Goal: Task Accomplishment & Management: Manage account settings

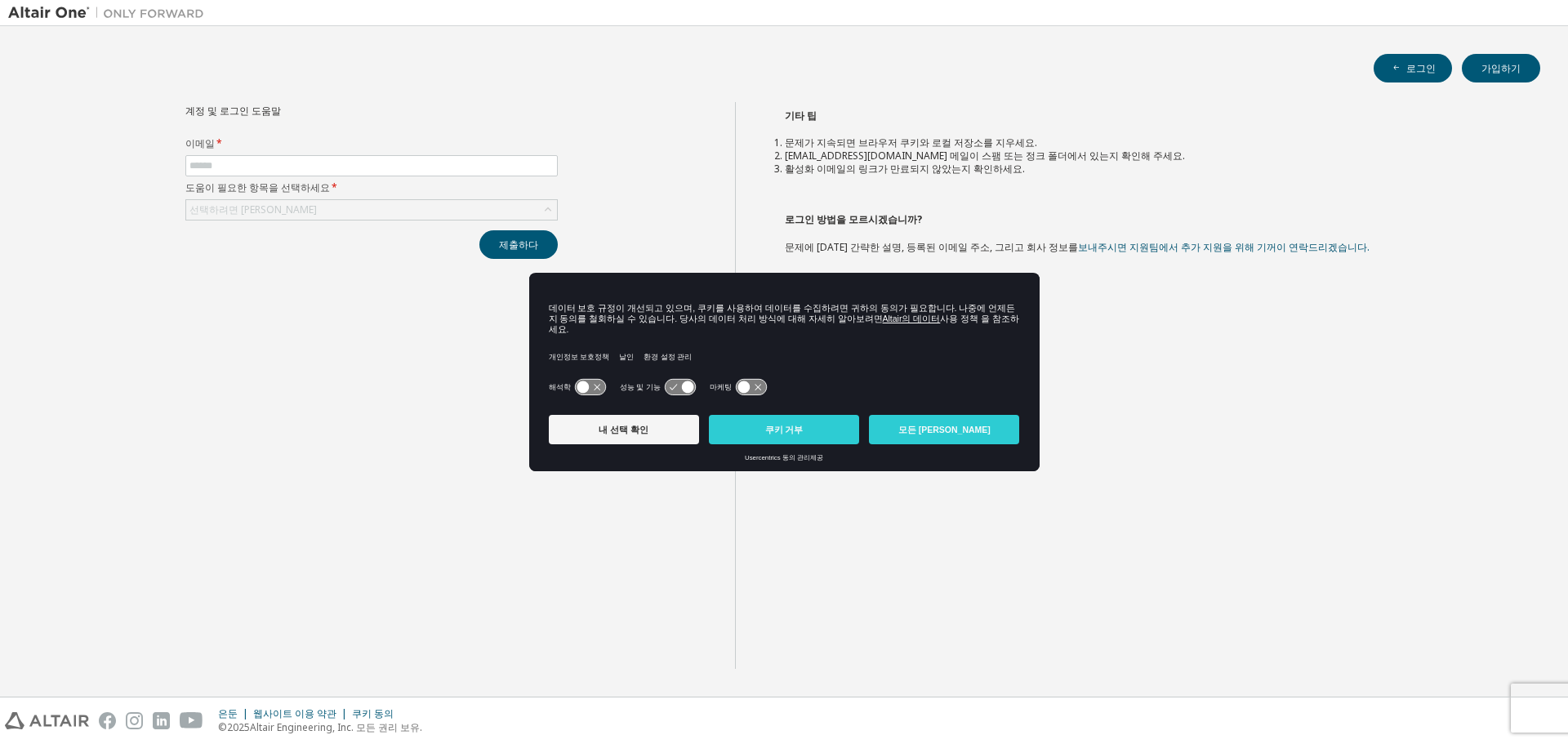
drag, startPoint x: 637, startPoint y: 316, endPoint x: 727, endPoint y: 325, distance: 90.4
click at [727, 324] on font "데이터 보호 규정이 개선되고 있으며, 쿠키를 사용하여 데이터를 수집하려면 귀하의 동의가 필요합니다. 나중에 언제든지 동의를 철회하실 수 있습니…" at bounding box center [782, 313] width 467 height 21
click at [736, 324] on font "데이터 보호 규정이 개선되고 있으며, 쿠키를 사용하여 데이터를 수집하려면 귀하의 동의가 필요합니다. 나중에 언제든지 동의를 철회하실 수 있습니…" at bounding box center [782, 313] width 467 height 21
click at [744, 422] on button "쿠키 거부" at bounding box center [784, 430] width 151 height 29
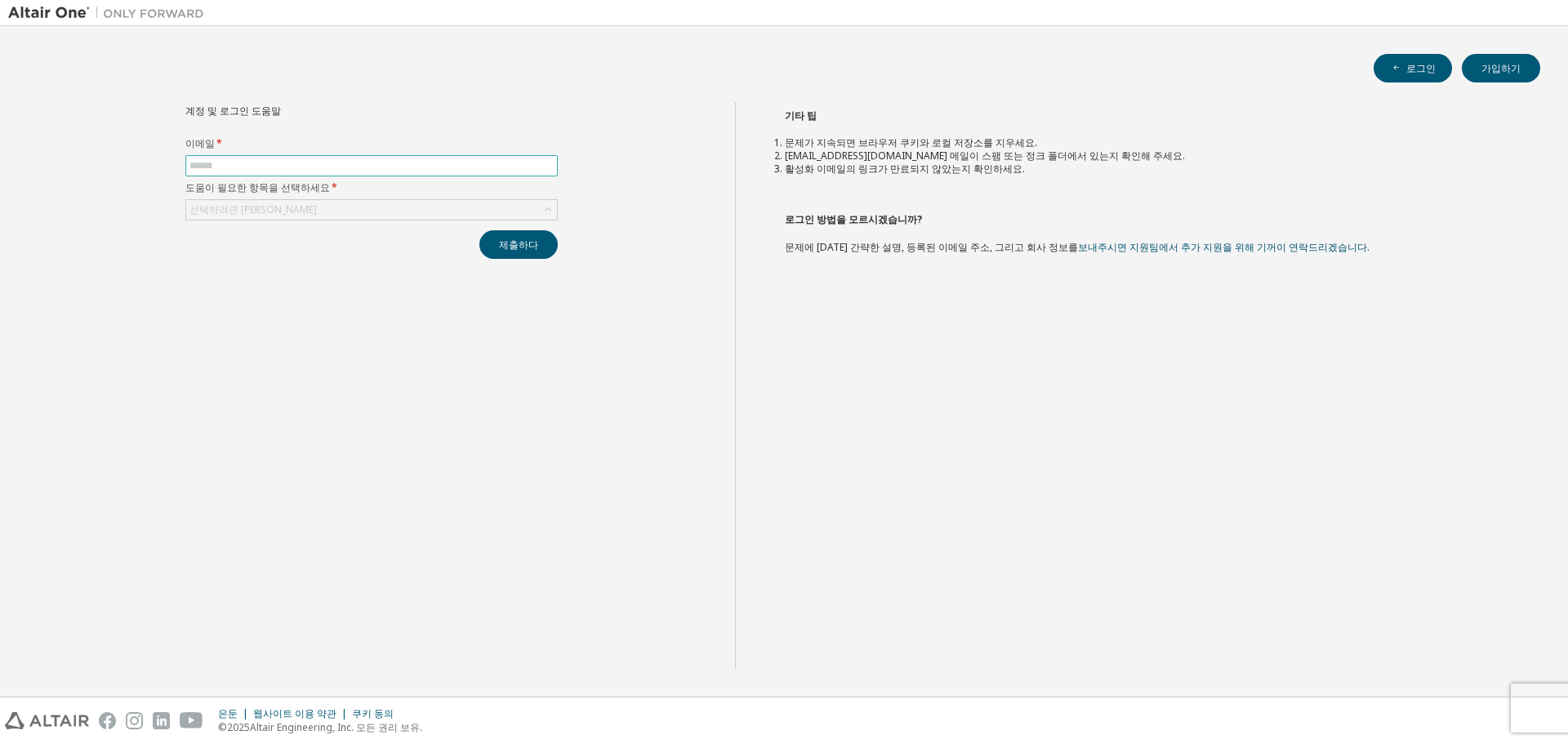
click at [325, 170] on input "text" at bounding box center [371, 165] width 364 height 13
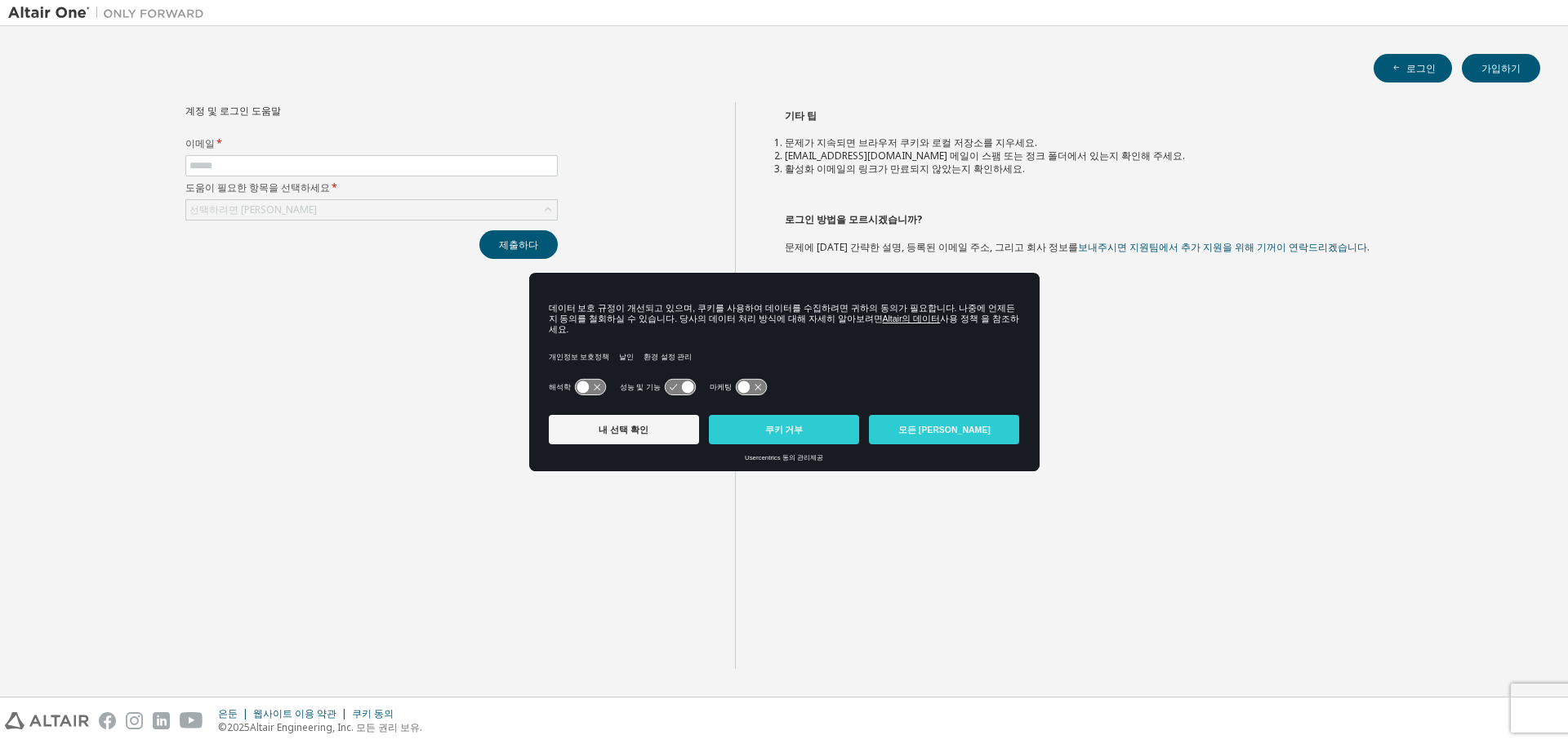
click at [766, 427] on button "쿠키 거부" at bounding box center [784, 430] width 151 height 29
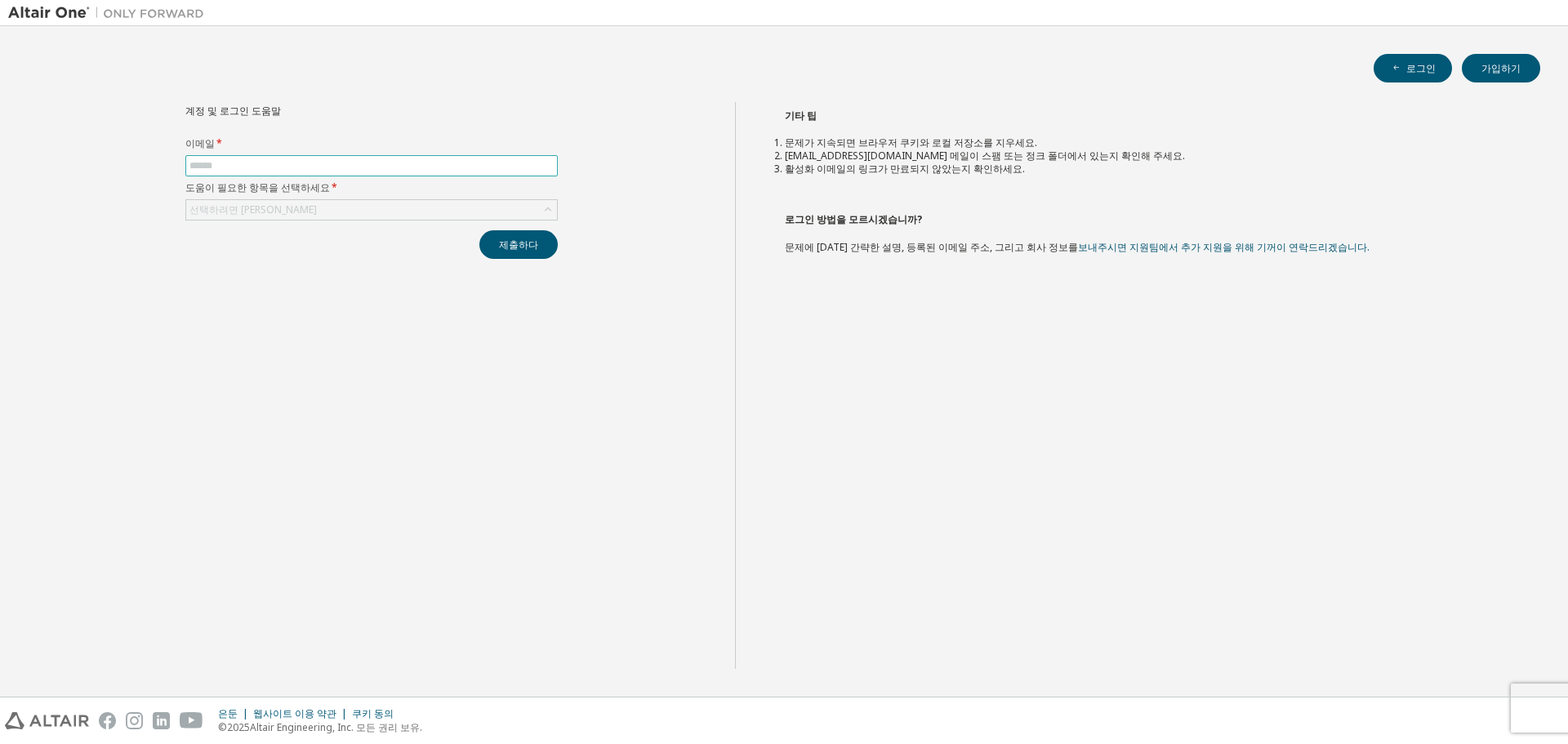
click at [371, 164] on input "text" at bounding box center [371, 165] width 364 height 13
type input "**********"
click at [479, 230] on button "제출하다" at bounding box center [518, 244] width 79 height 29
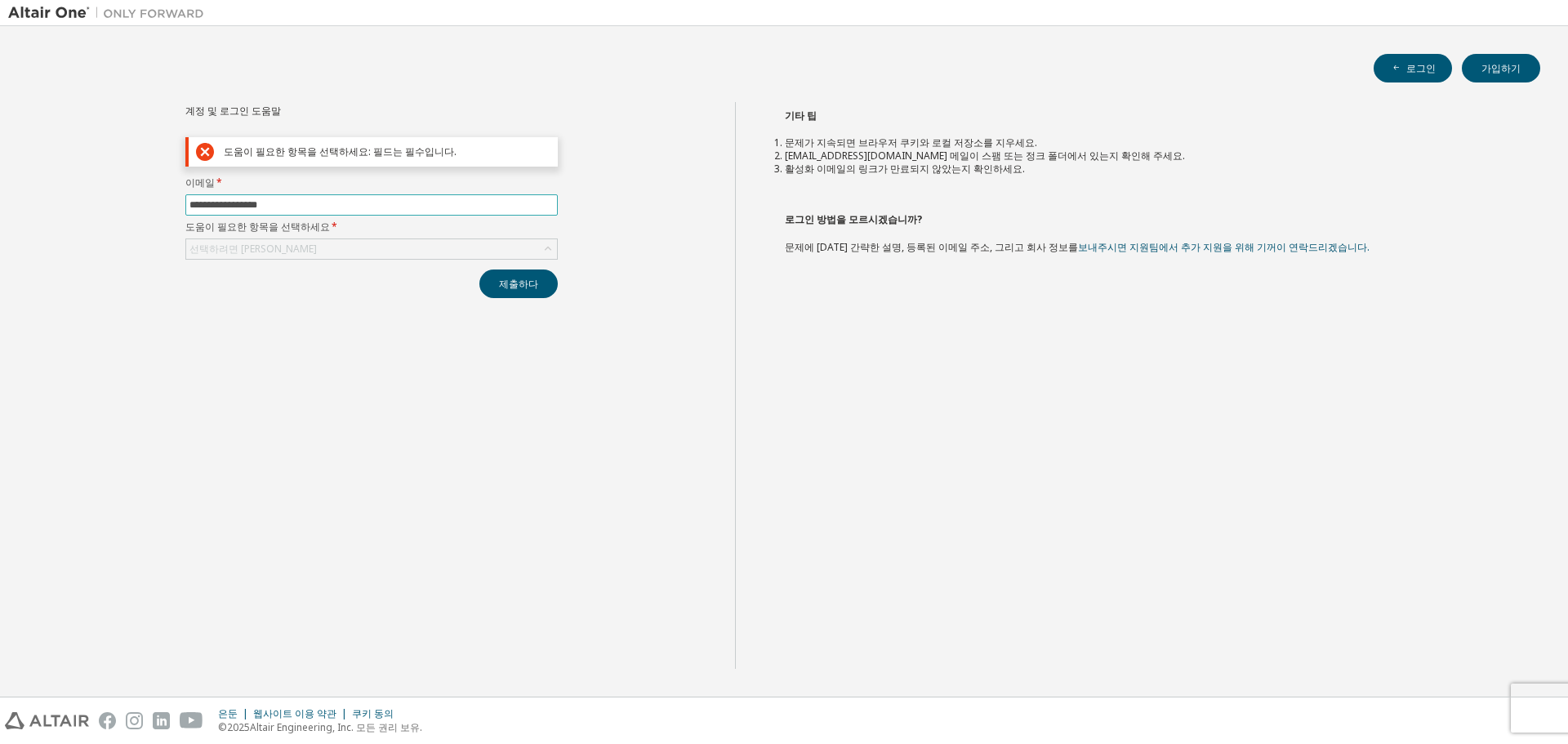
click at [374, 207] on input "**********" at bounding box center [371, 204] width 364 height 13
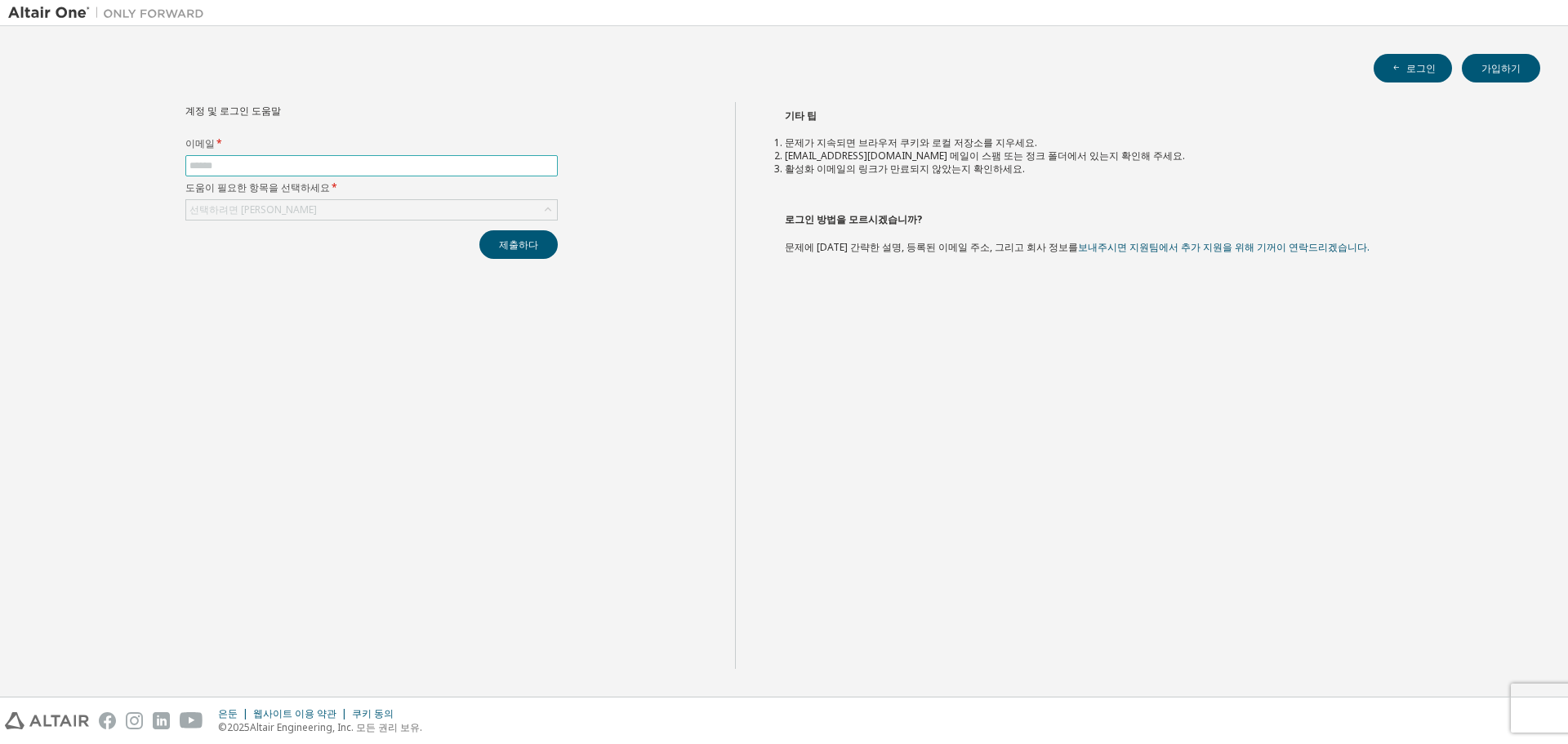
click at [402, 169] on input "text" at bounding box center [371, 165] width 364 height 13
type input "**********"
click at [409, 215] on div "선택하려면 클릭하세요" at bounding box center [371, 209] width 371 height 20
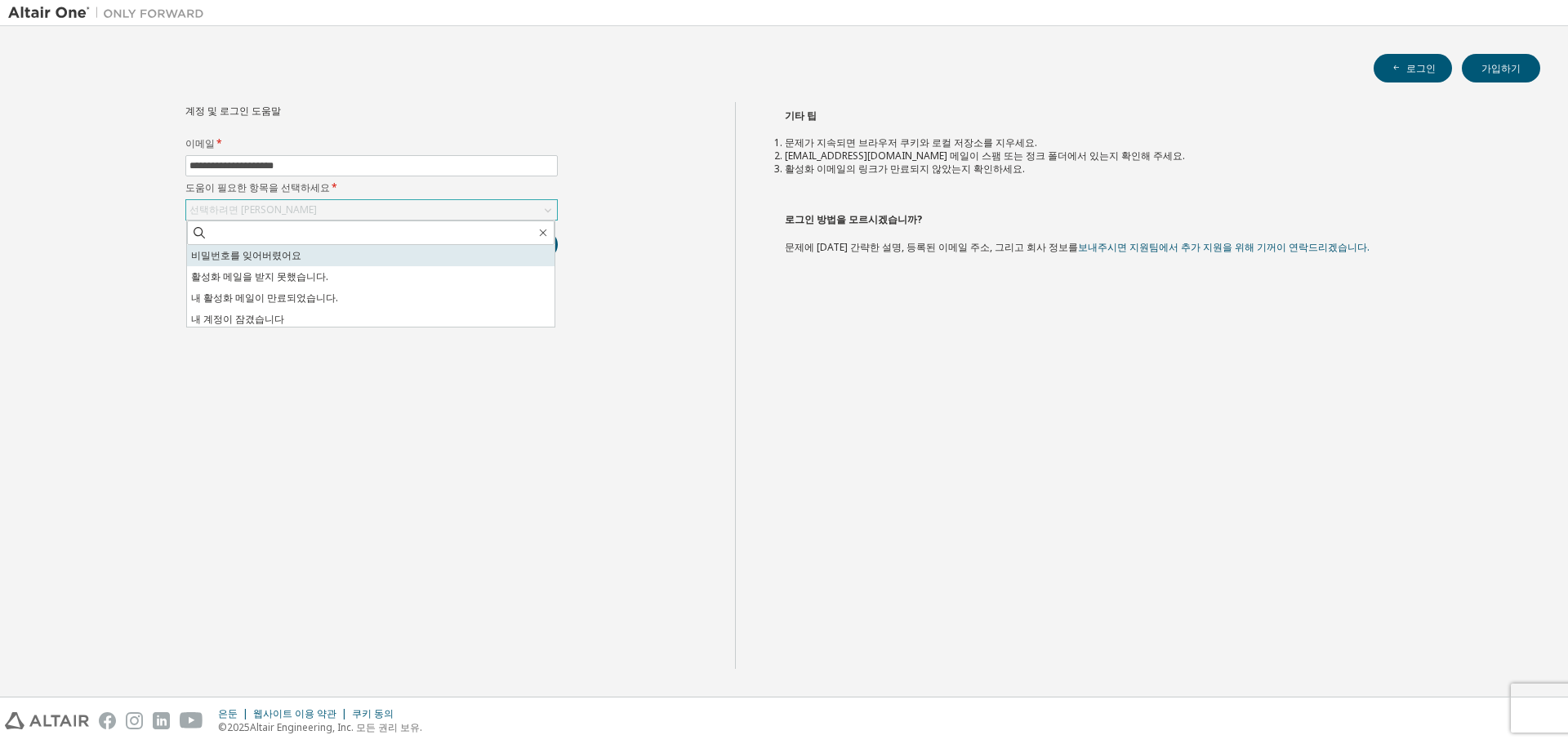
click at [341, 260] on li "비밀번호를 잊어버렸어요" at bounding box center [370, 255] width 368 height 22
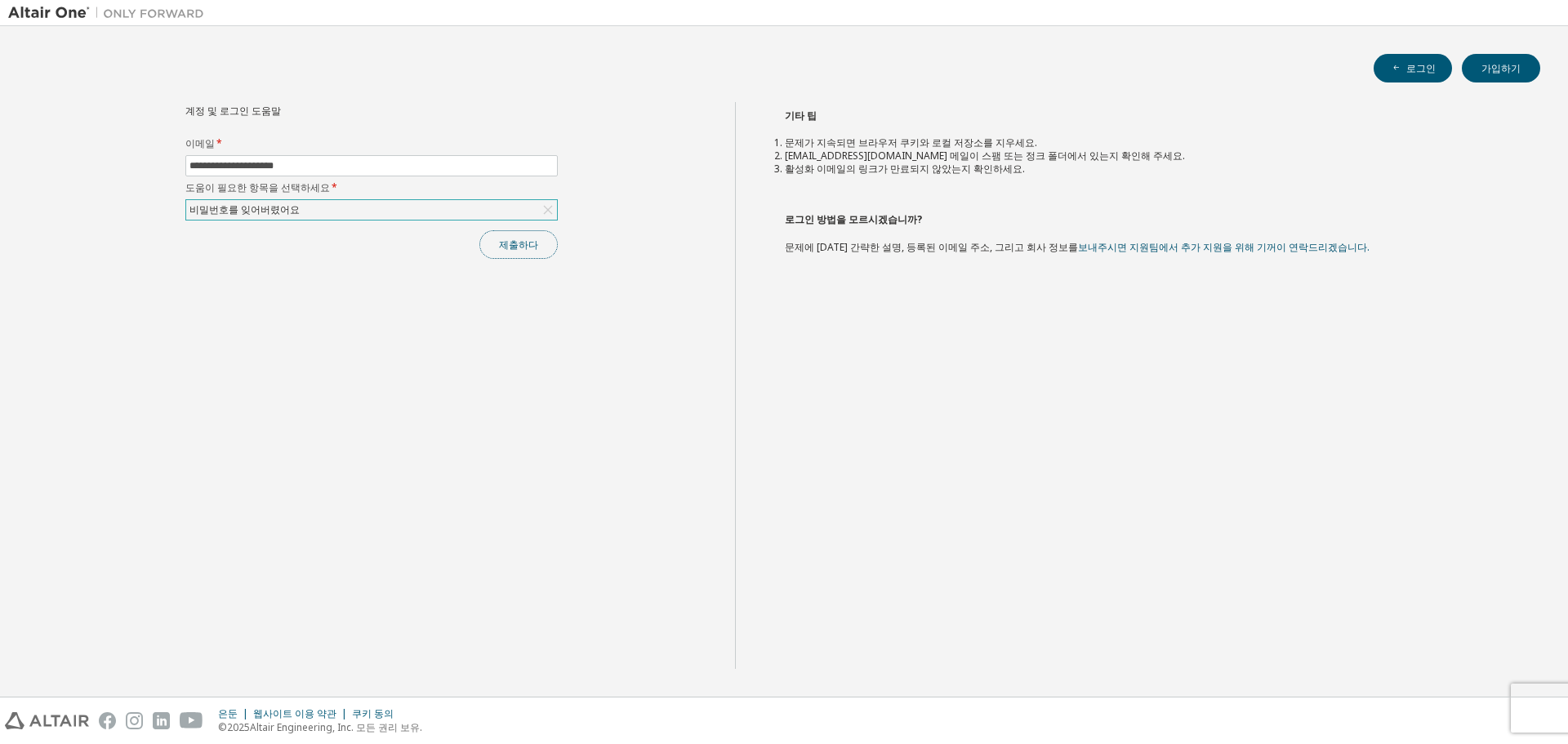
click at [517, 235] on button "제출하다" at bounding box center [518, 244] width 79 height 29
click at [374, 168] on input "text" at bounding box center [371, 165] width 364 height 13
type input "**********"
click at [330, 210] on div "선택하려면 클릭하세요" at bounding box center [371, 209] width 371 height 20
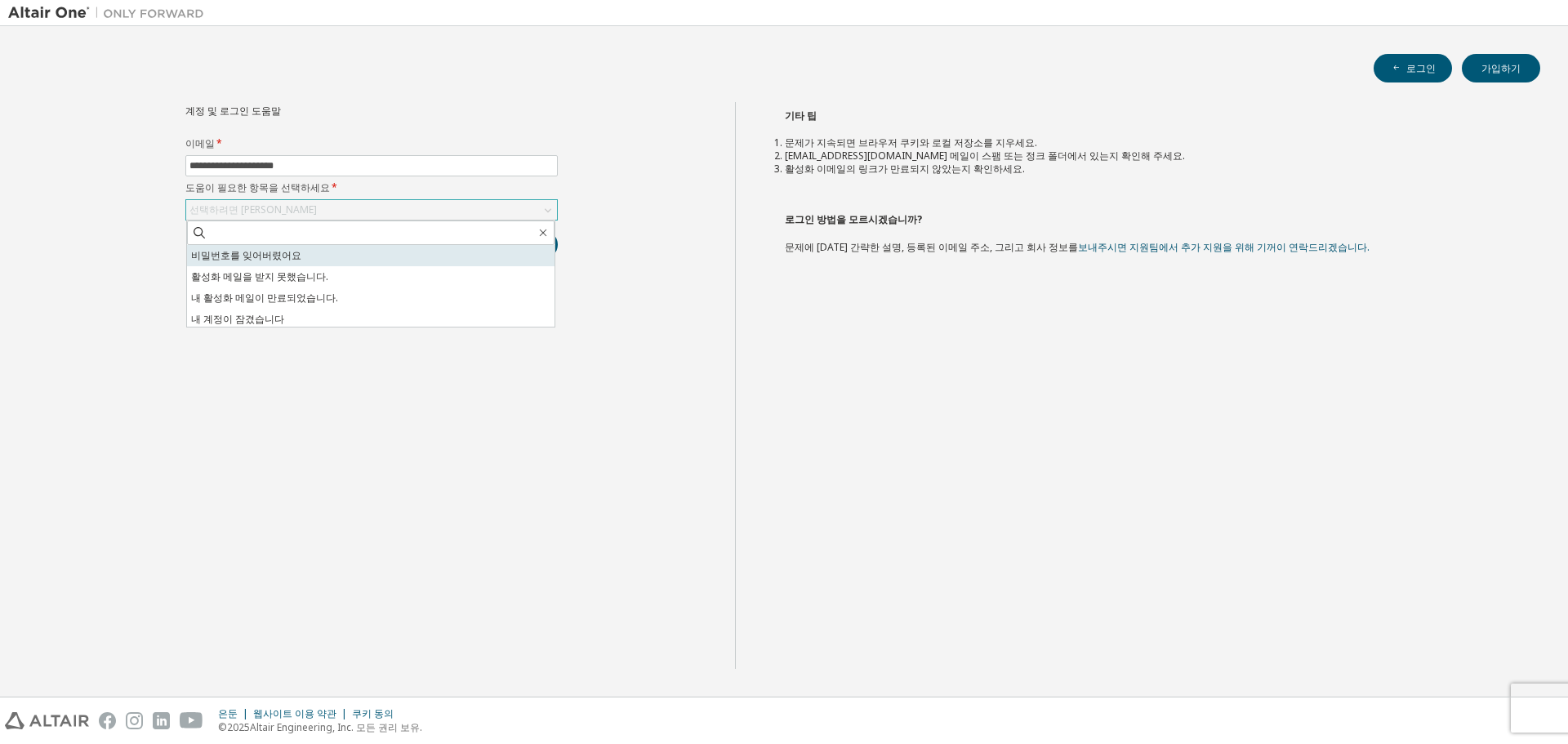
click at [325, 255] on li "비밀번호를 잊어버렸어요" at bounding box center [370, 255] width 368 height 22
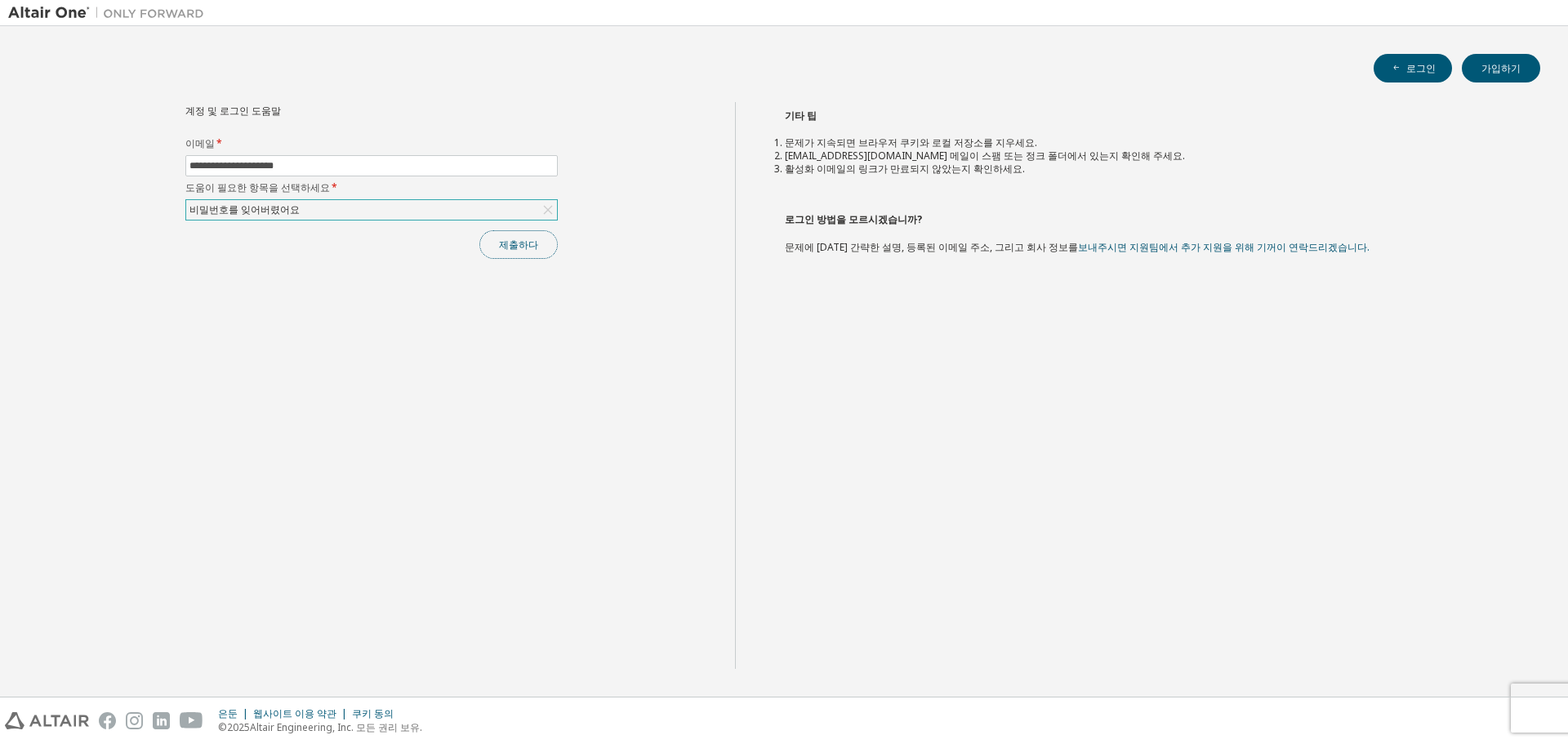
click at [524, 243] on font "제출하다" at bounding box center [518, 245] width 39 height 14
click at [520, 170] on input "text" at bounding box center [371, 165] width 364 height 13
type input "**********"
click at [341, 211] on div "선택하려면 [PERSON_NAME]" at bounding box center [371, 209] width 371 height 20
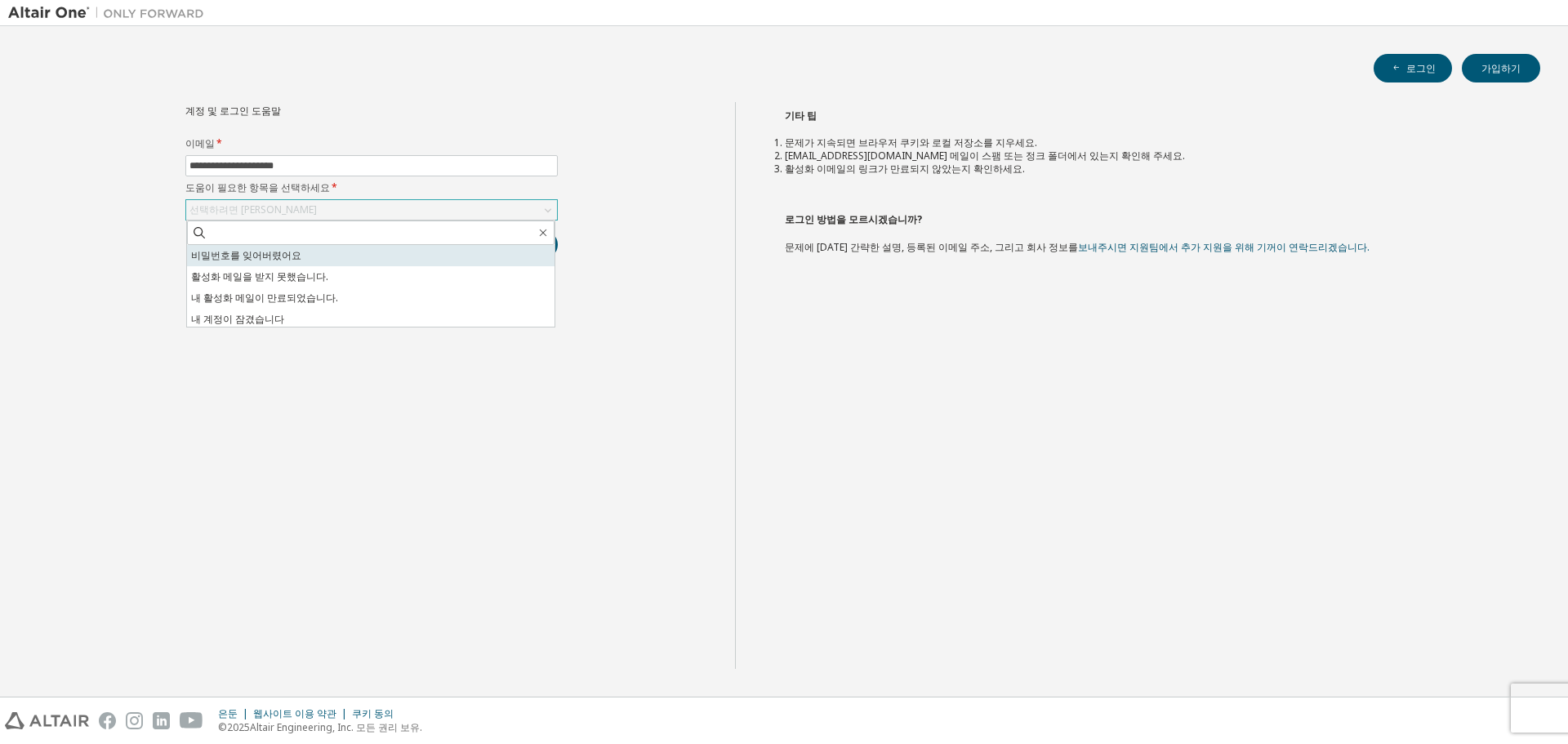
click at [340, 260] on li "비밀번호를 잊어버렸어요" at bounding box center [370, 255] width 368 height 22
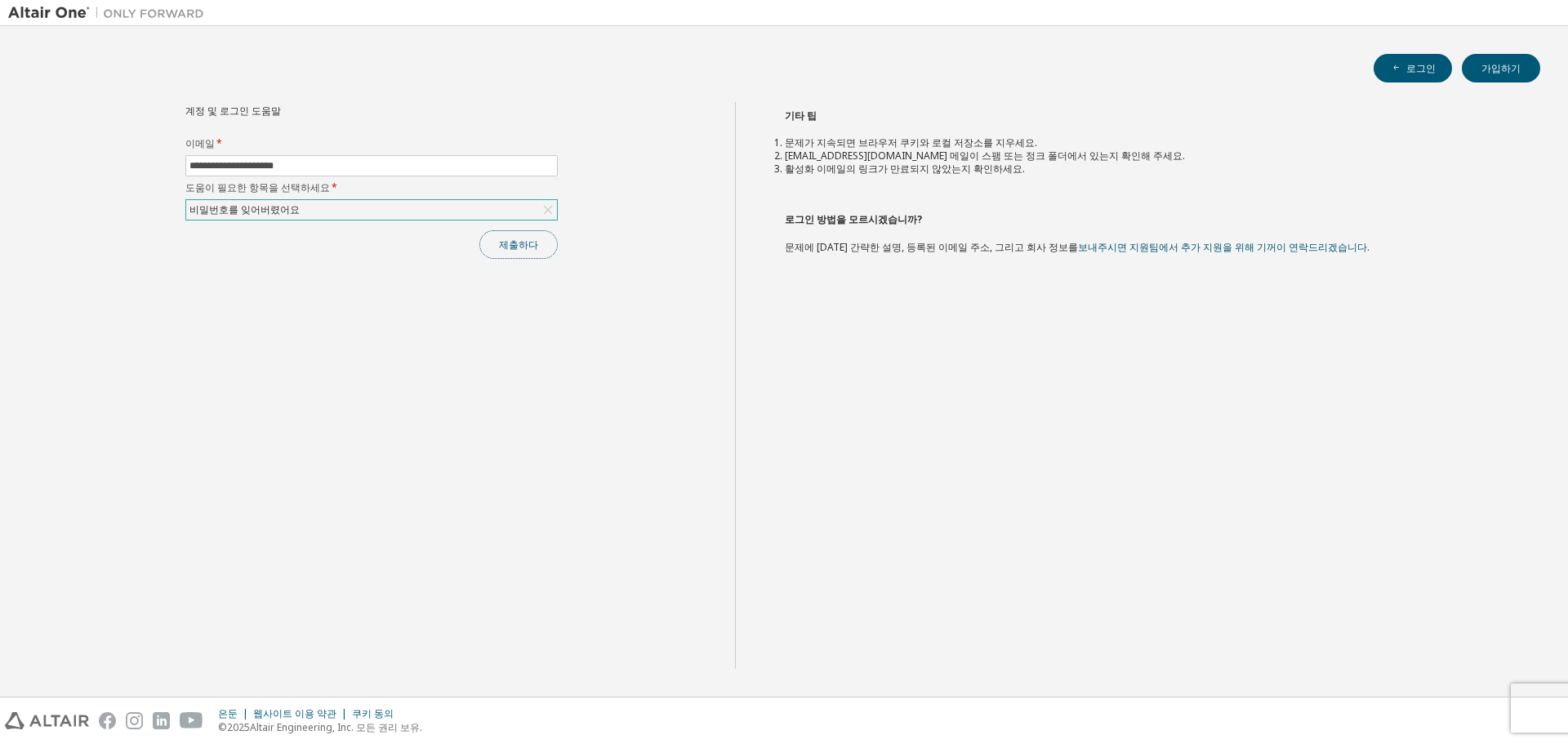
click at [548, 235] on button "제출하다" at bounding box center [518, 244] width 79 height 29
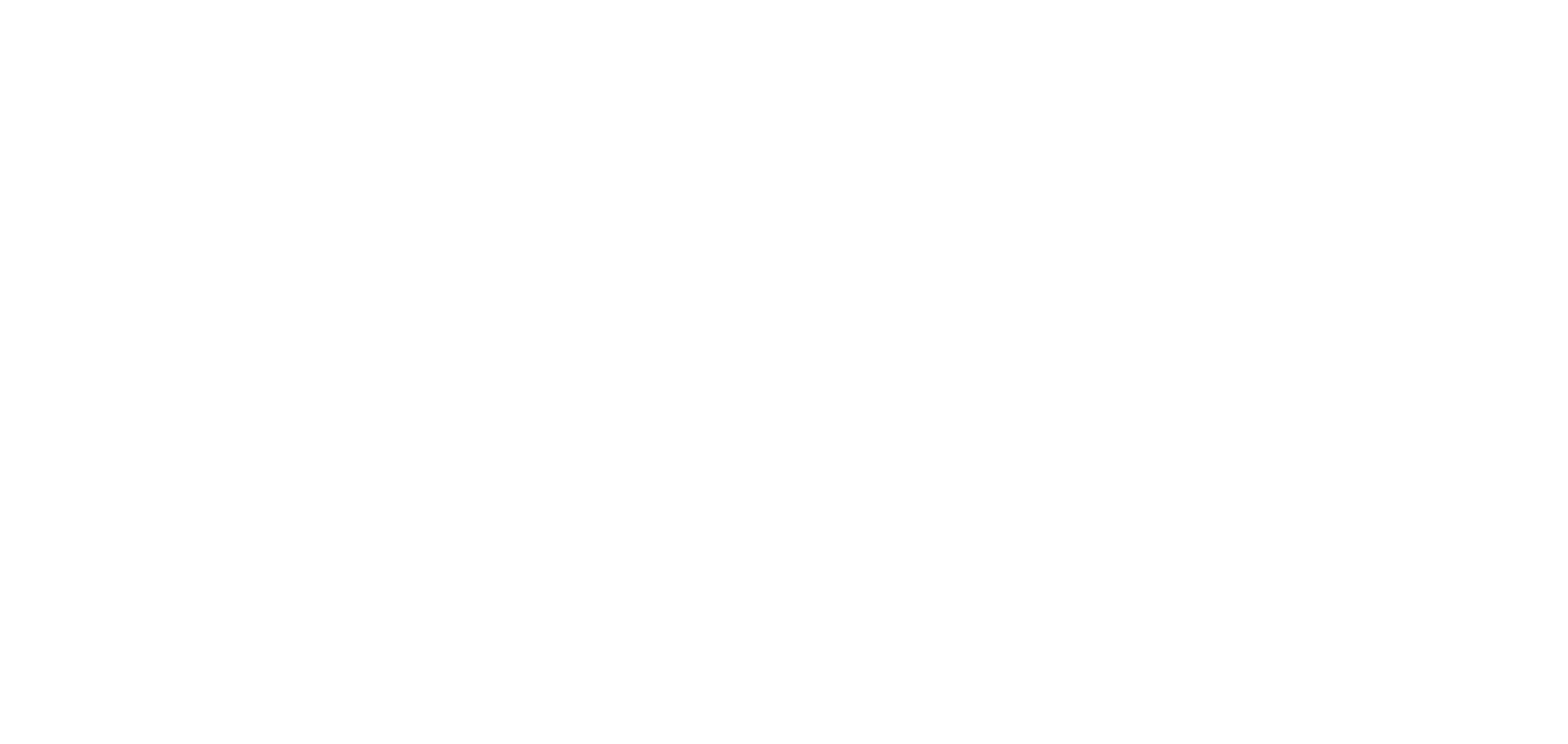
click at [1158, 246] on div at bounding box center [784, 372] width 1568 height 744
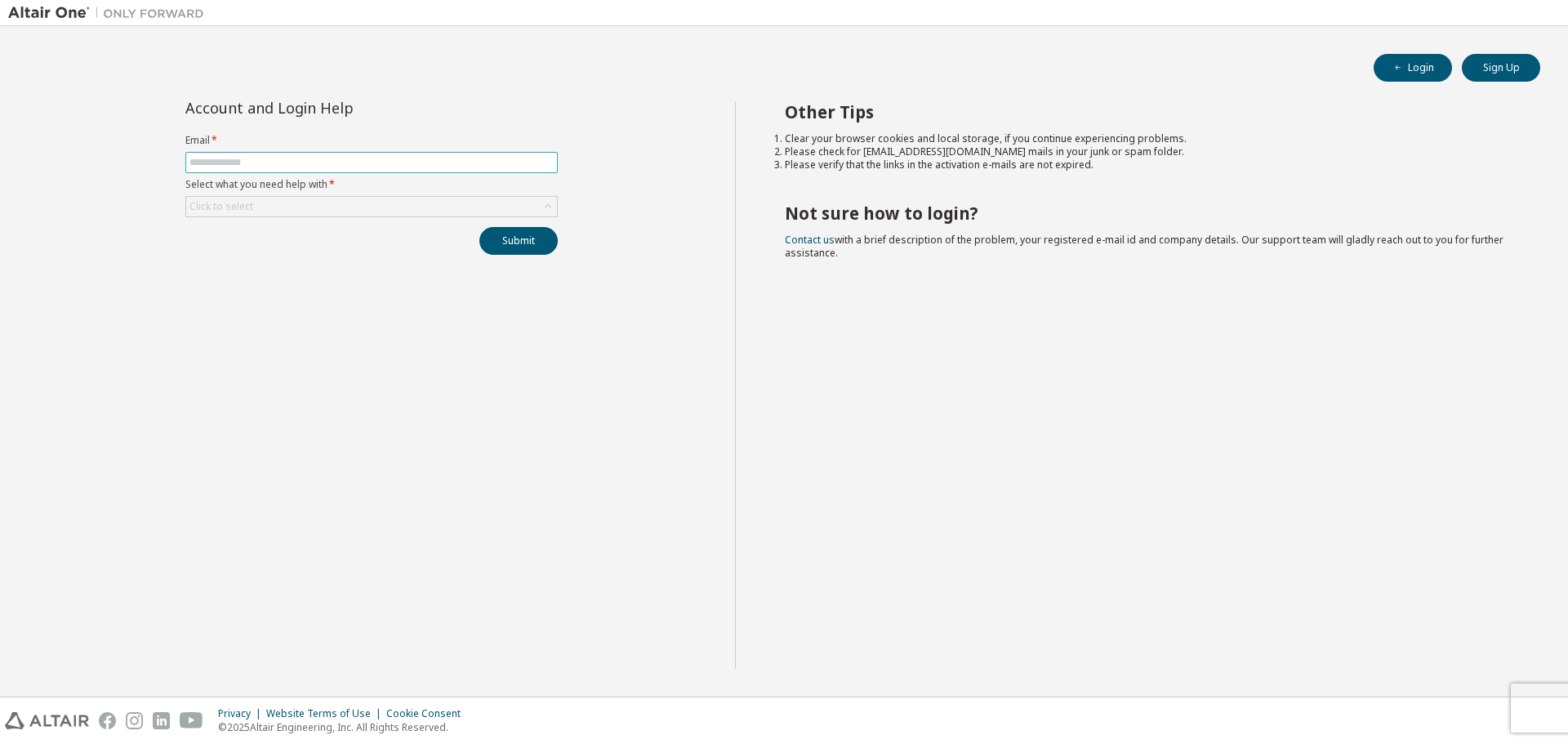
click at [419, 166] on input "text" at bounding box center [371, 162] width 364 height 13
type input "**********"
click at [479, 227] on button "Submit" at bounding box center [518, 241] width 79 height 28
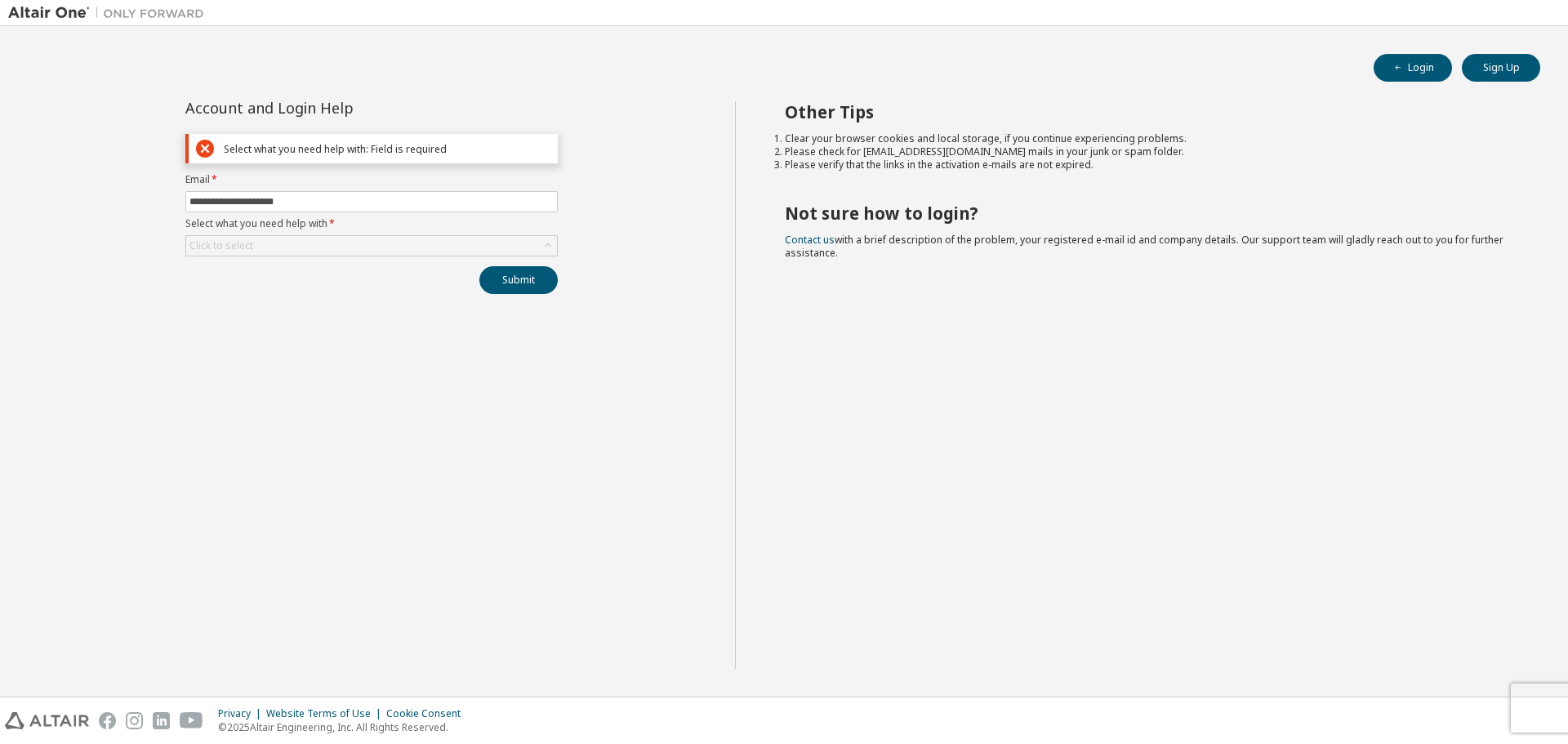
click at [381, 151] on div "Select what you need help with: Field is required" at bounding box center [388, 149] width 327 height 12
click at [396, 252] on div "Click to select" at bounding box center [371, 246] width 371 height 20
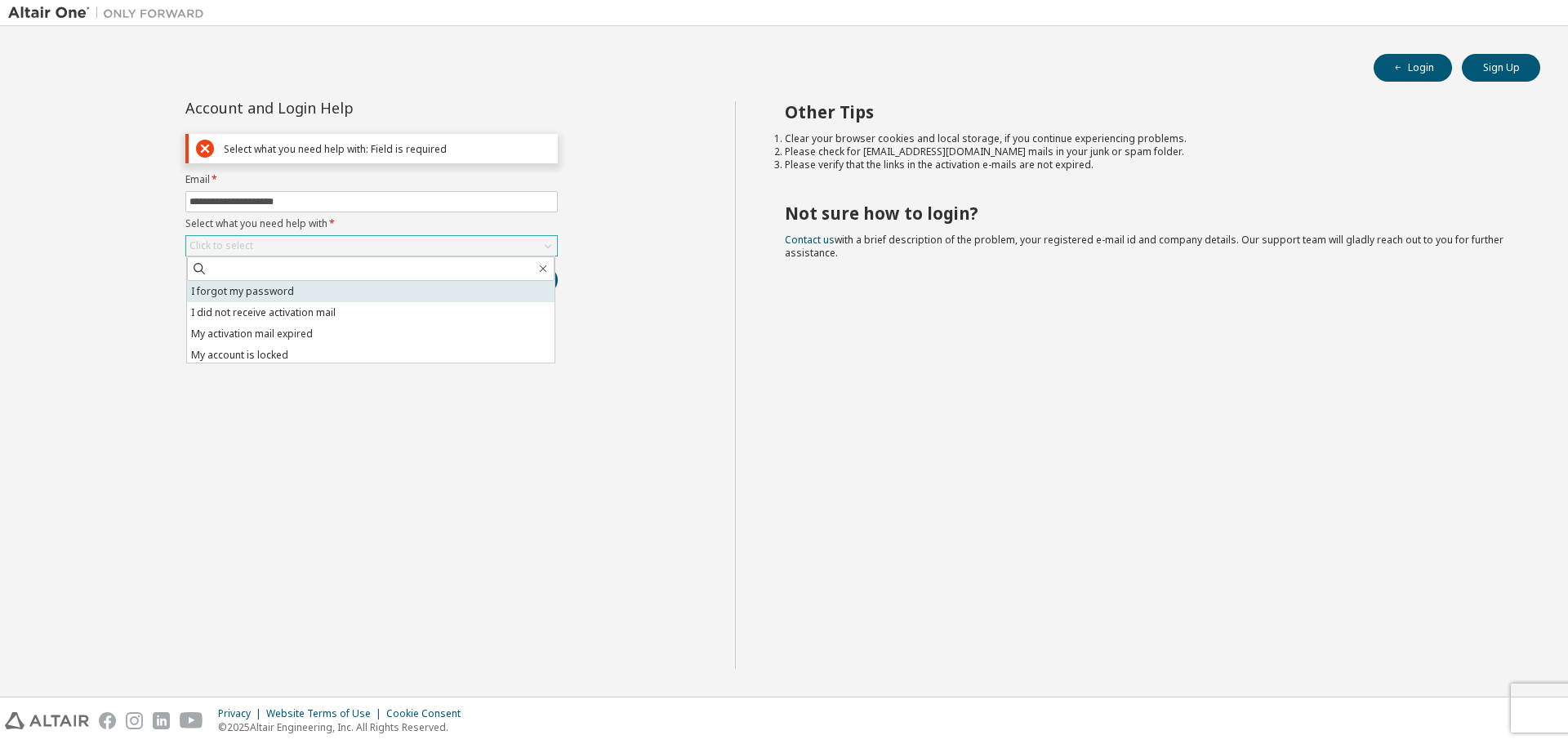
click at [375, 297] on li "I forgot my password" at bounding box center [370, 292] width 368 height 22
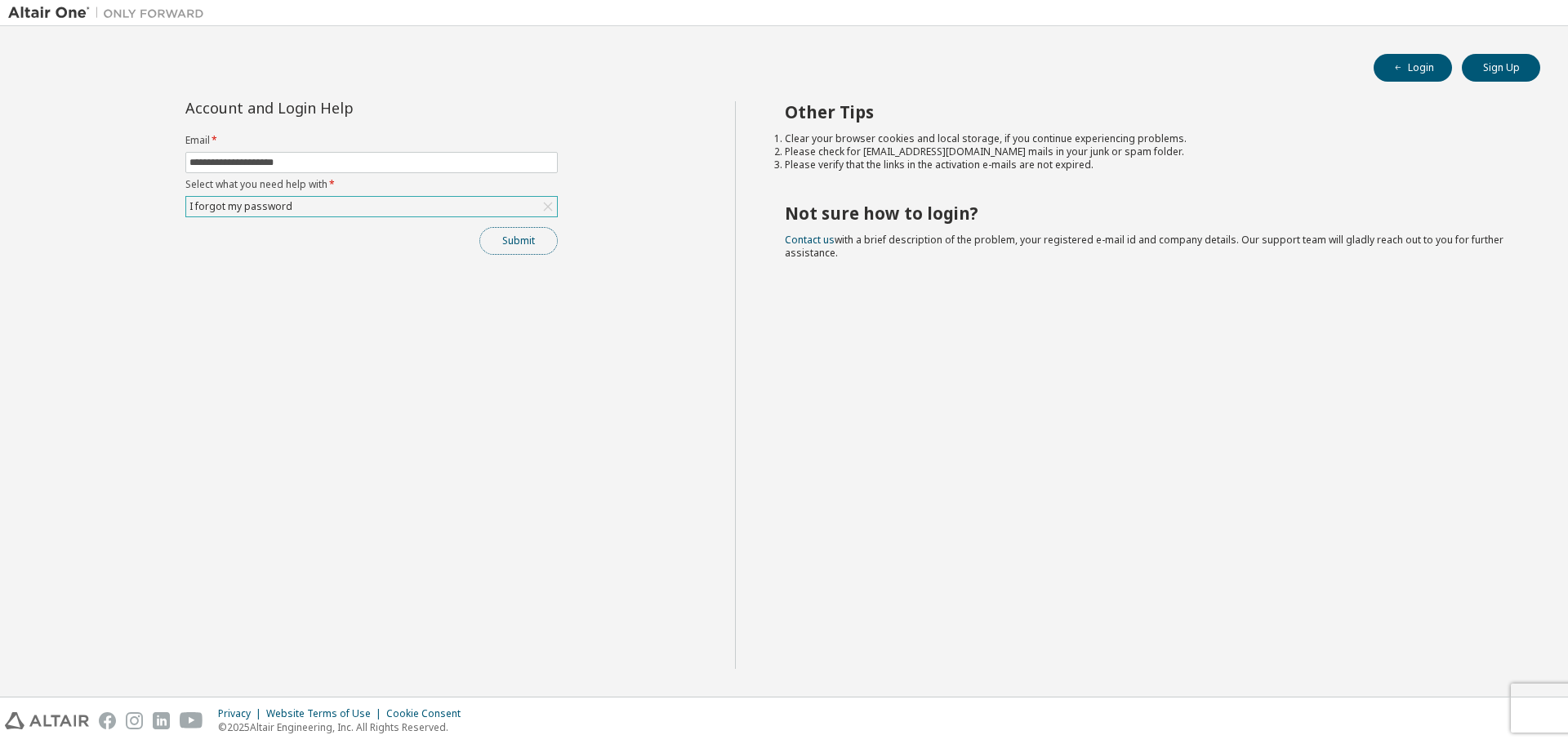
click at [544, 234] on button "Submit" at bounding box center [518, 241] width 79 height 28
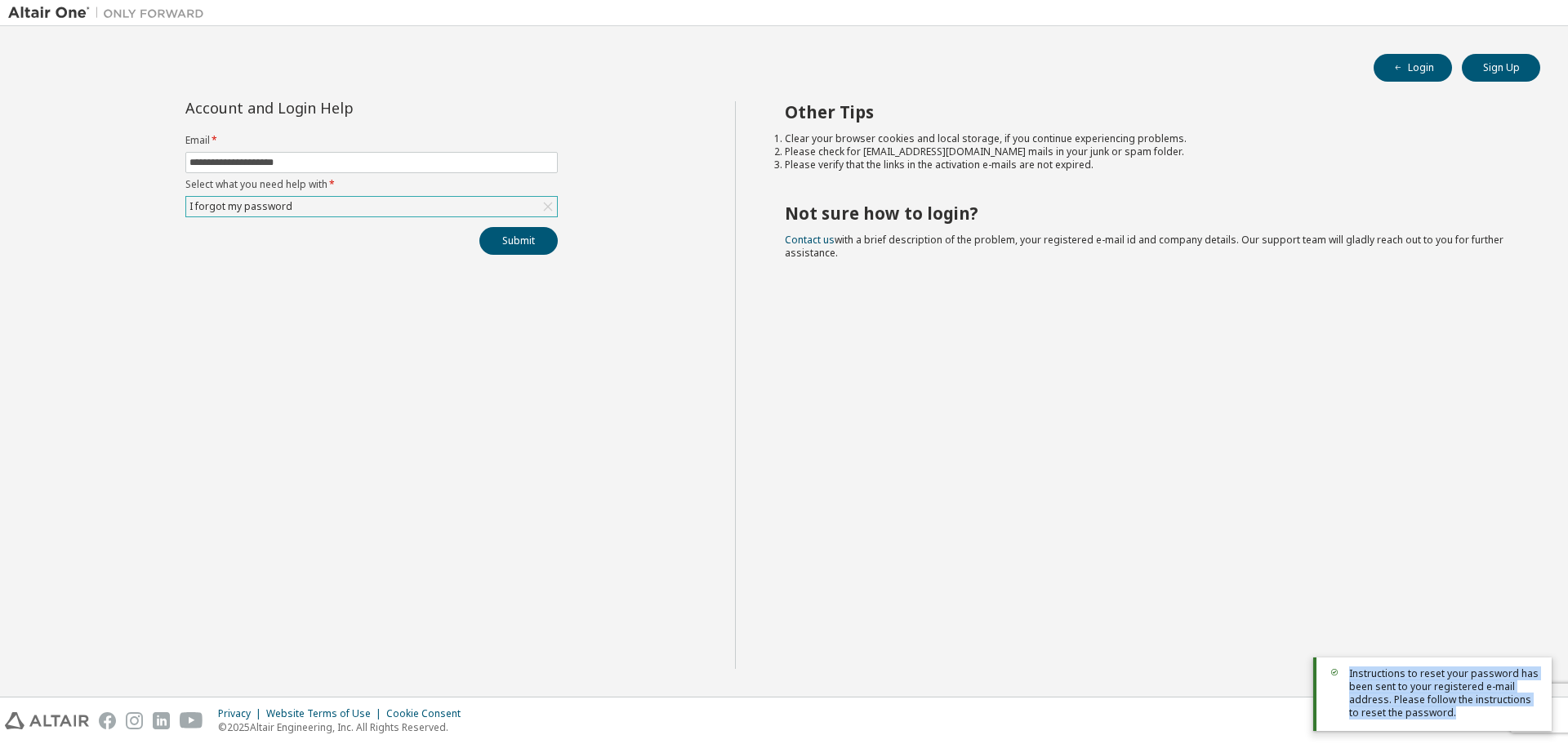
drag, startPoint x: 1349, startPoint y: 671, endPoint x: 1444, endPoint y: 715, distance: 104.7
click at [1444, 715] on span "Instructions to reset your password has been sent to your registered e-mail add…" at bounding box center [1443, 693] width 190 height 52
drag, startPoint x: 1428, startPoint y: 702, endPoint x: 912, endPoint y: 419, distance: 588.5
click at [912, 419] on div "Other Tips Clear your browser cookies and local storage, if you continue experi…" at bounding box center [1148, 385] width 826 height 568
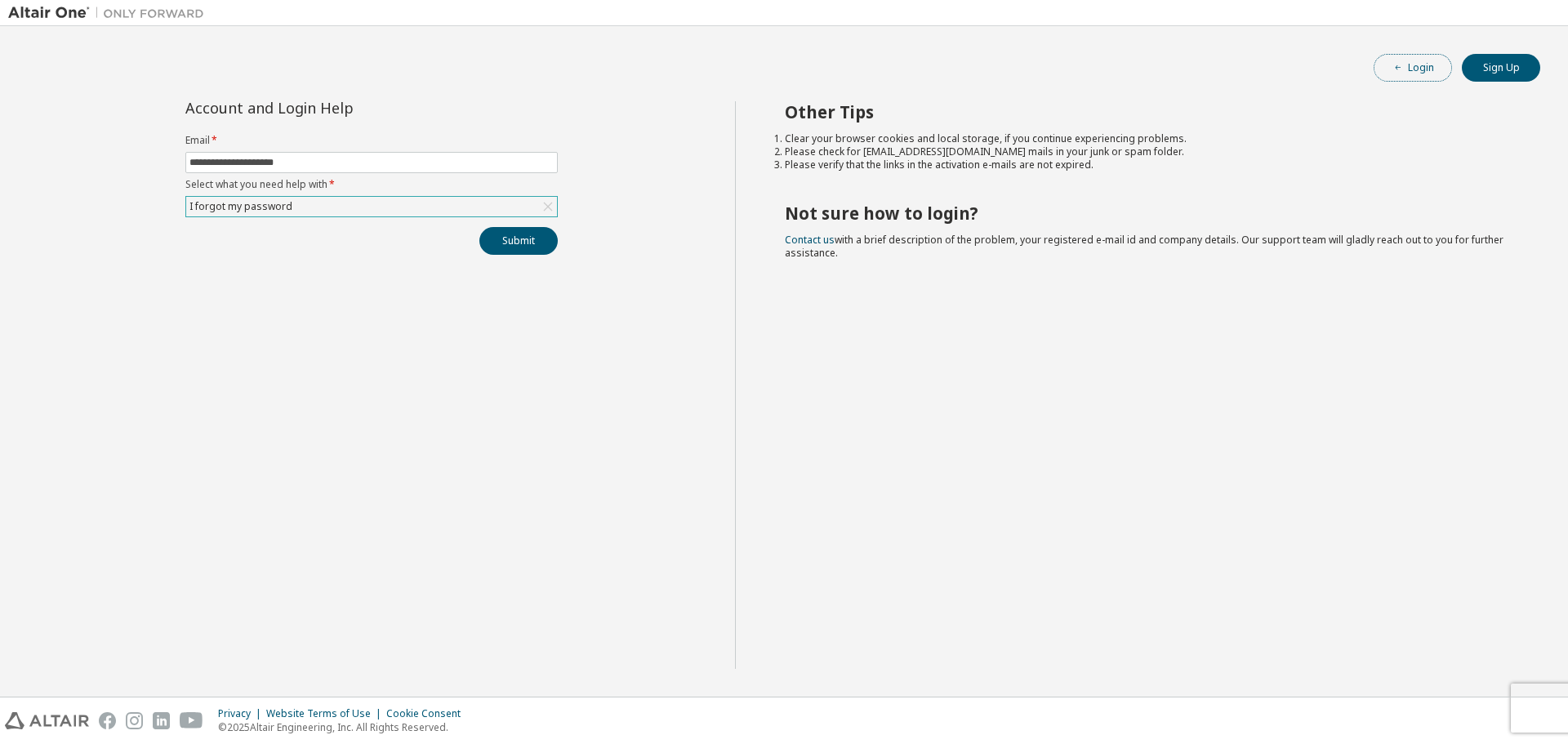
click at [1416, 66] on button "Login" at bounding box center [1413, 67] width 79 height 28
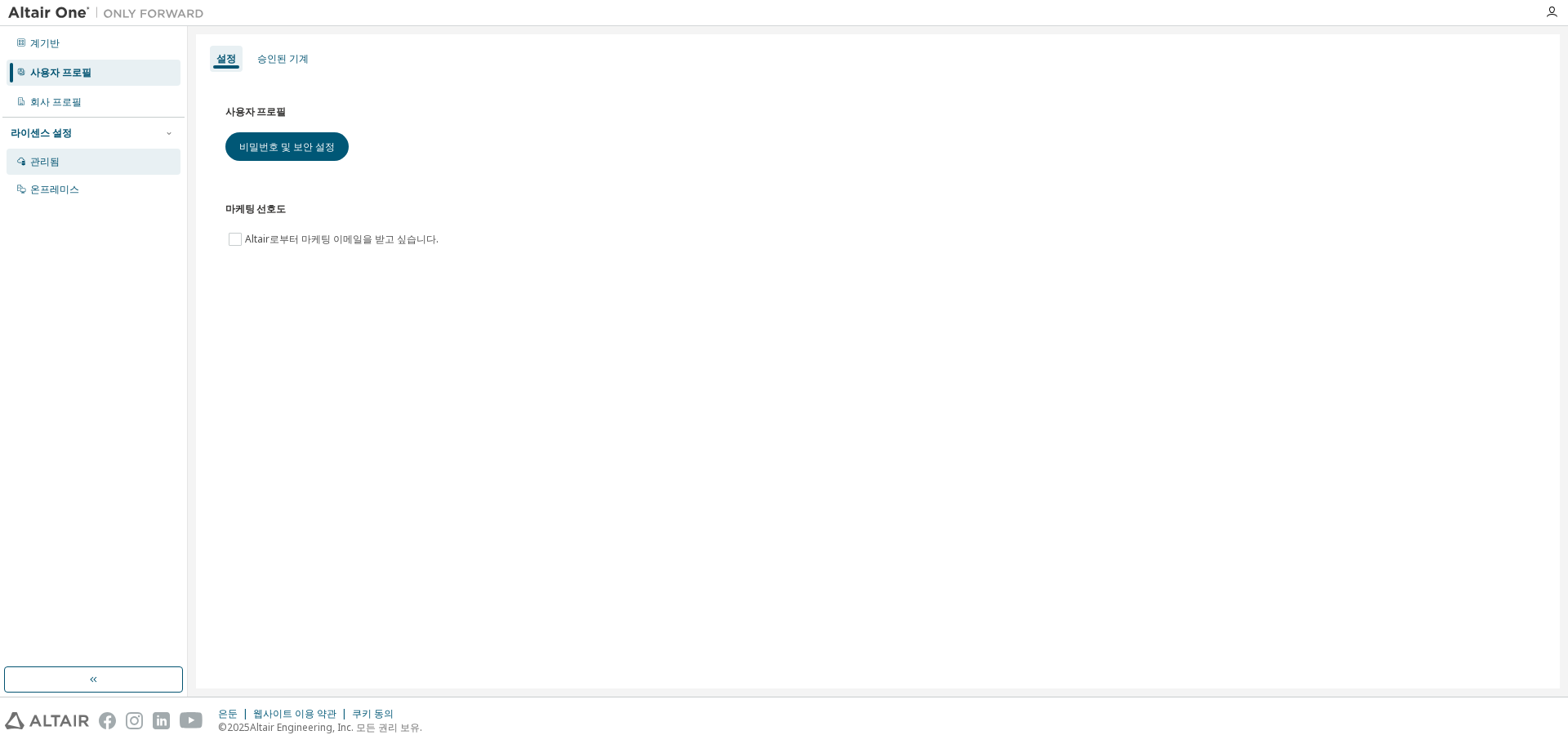
click at [64, 157] on div "관리됨" at bounding box center [93, 162] width 174 height 26
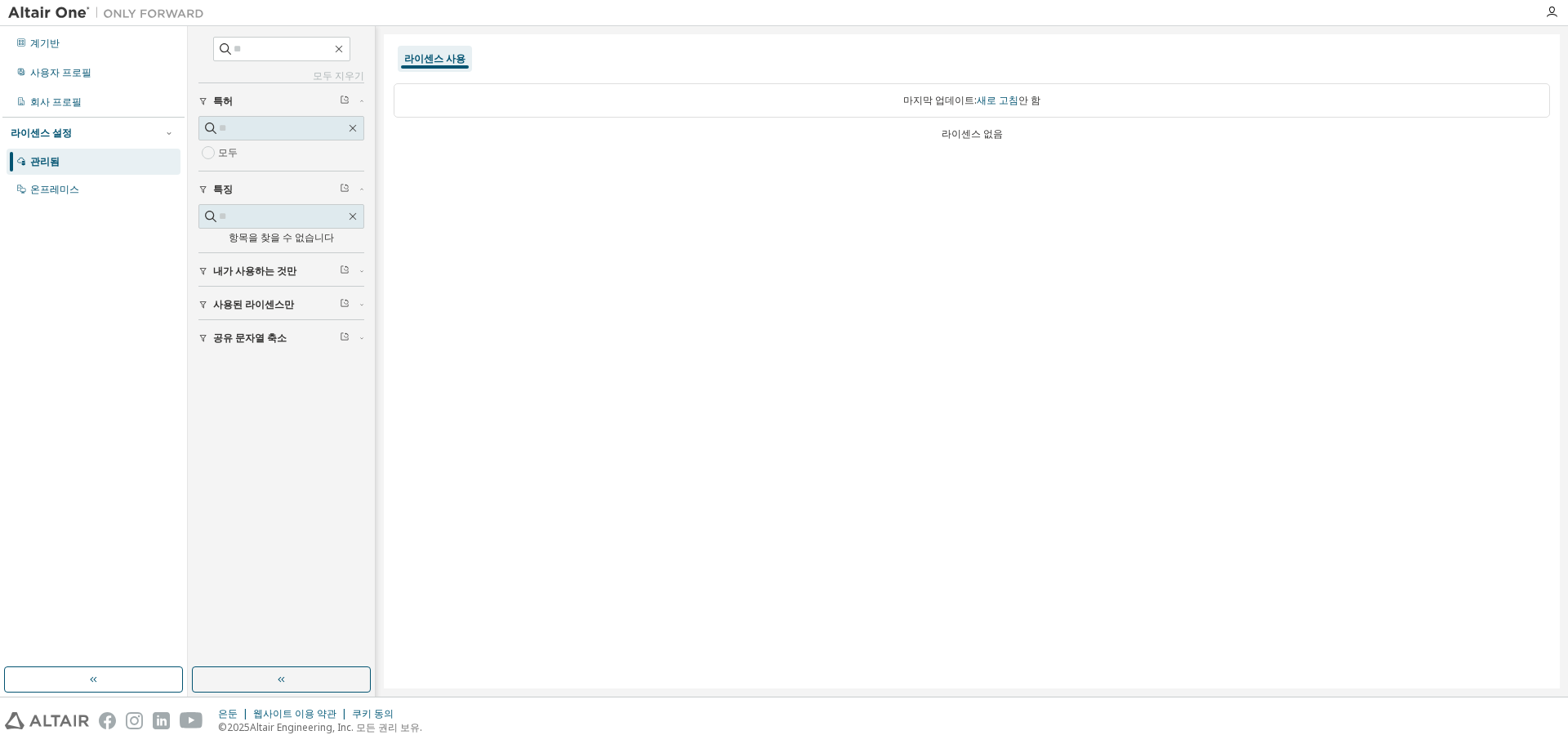
click at [434, 58] on font "라이센스 사용" at bounding box center [434, 58] width 61 height 14
click at [974, 129] on font "라이센스 없음" at bounding box center [972, 133] width 61 height 14
click at [947, 101] on font "마지막 업데이트:" at bounding box center [940, 100] width 74 height 14
click at [278, 272] on font "내가 사용하는 것만" at bounding box center [254, 271] width 83 height 14
click at [248, 353] on font "사용된 라이센스만" at bounding box center [253, 351] width 80 height 14
